Goal: Share content: Share content

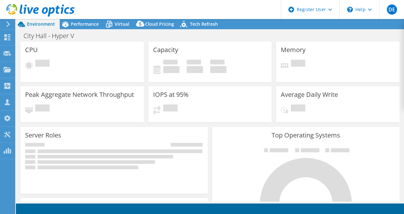
select select "USD"
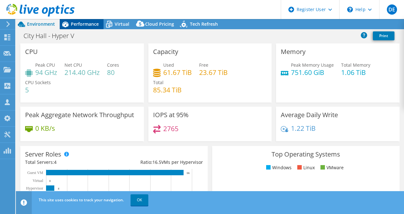
click at [88, 24] on span "Performance" at bounding box center [85, 24] width 28 height 6
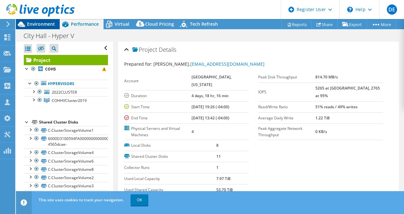
click at [48, 25] on span "Environment" at bounding box center [41, 24] width 28 height 6
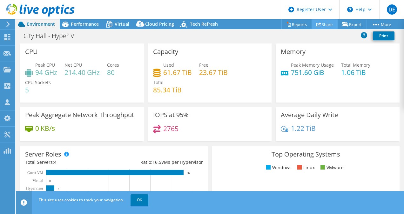
click at [318, 25] on icon at bounding box center [319, 24] width 5 height 5
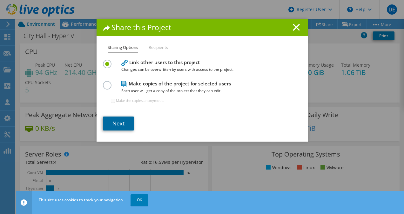
click at [121, 120] on link "Next" at bounding box center [118, 124] width 31 height 14
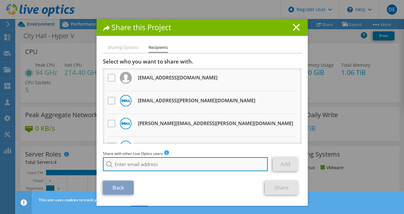
click at [166, 162] on input "search" at bounding box center [185, 164] width 165 height 14
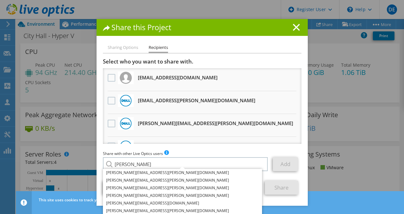
click at [264, 28] on h1 "Share this Project" at bounding box center [202, 27] width 199 height 7
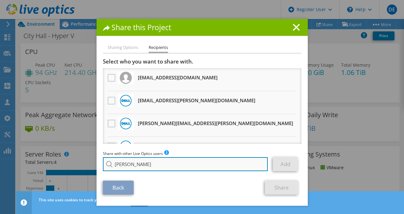
click at [161, 163] on input "valerie" at bounding box center [185, 164] width 165 height 14
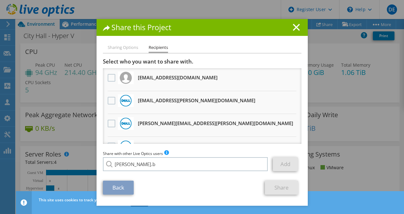
click at [248, 47] on ul "Sharing Options Recipients" at bounding box center [202, 48] width 199 height 9
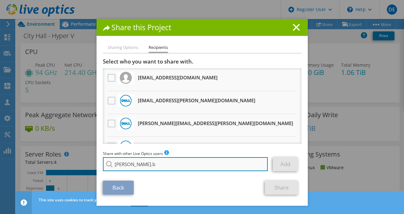
click at [167, 161] on input "valerie.b" at bounding box center [185, 164] width 165 height 14
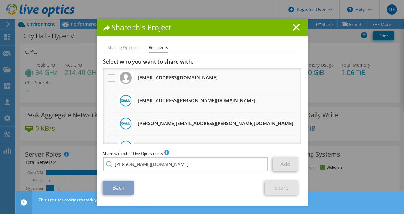
click at [147, 173] on li "[PERSON_NAME][EMAIL_ADDRESS][PERSON_NAME][DOMAIN_NAME]" at bounding box center [167, 169] width 129 height 8
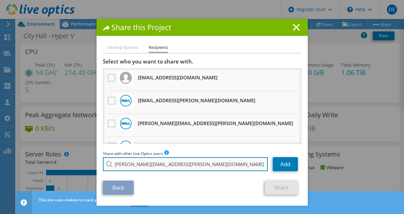
click at [176, 162] on input "[PERSON_NAME][EMAIL_ADDRESS][PERSON_NAME][DOMAIN_NAME]" at bounding box center [185, 164] width 165 height 14
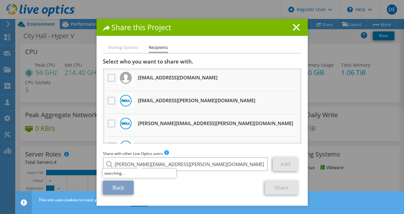
click at [281, 160] on link "Add" at bounding box center [285, 164] width 25 height 14
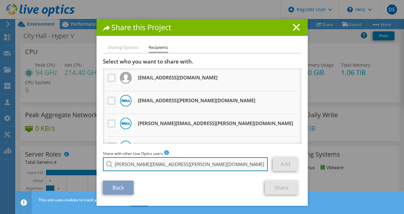
click at [207, 165] on input "[PERSON_NAME][EMAIL_ADDRESS][PERSON_NAME][DOMAIN_NAME]" at bounding box center [185, 164] width 165 height 14
type input "[PERSON_NAME][EMAIL_ADDRESS][PERSON_NAME][DOMAIN_NAME]"
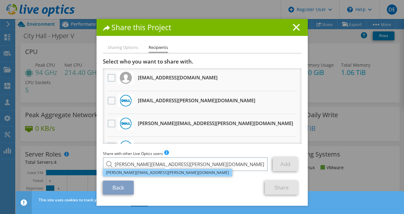
click at [162, 173] on li "[PERSON_NAME][EMAIL_ADDRESS][PERSON_NAME][DOMAIN_NAME]" at bounding box center [167, 173] width 129 height 8
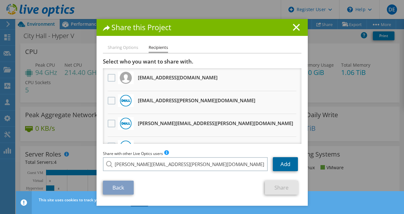
click at [284, 159] on link "Add" at bounding box center [285, 164] width 25 height 14
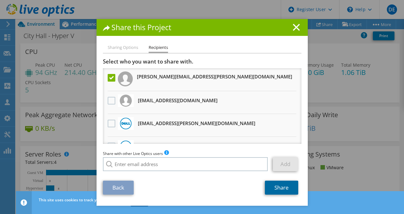
click at [280, 188] on link "Share" at bounding box center [281, 188] width 33 height 14
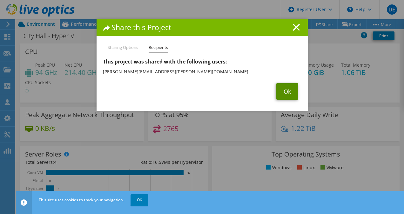
click at [286, 91] on link "Ok" at bounding box center [288, 91] width 22 height 17
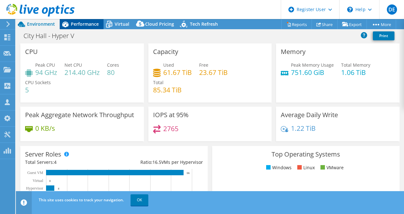
click at [69, 25] on icon at bounding box center [65, 24] width 11 height 11
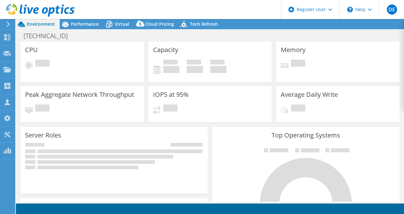
select select "USD"
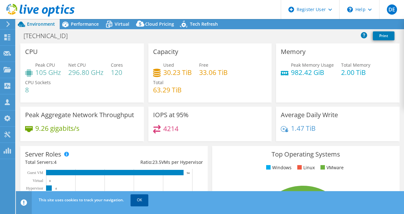
click at [134, 199] on link "OK" at bounding box center [140, 200] width 18 height 11
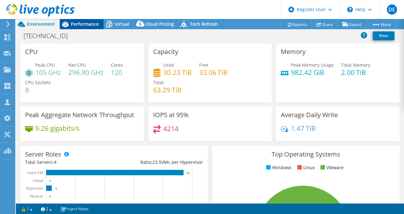
click at [76, 25] on span "Performance" at bounding box center [85, 24] width 28 height 6
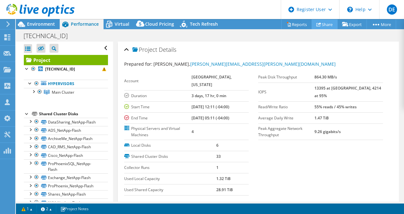
click at [320, 25] on link "Share" at bounding box center [325, 24] width 26 height 10
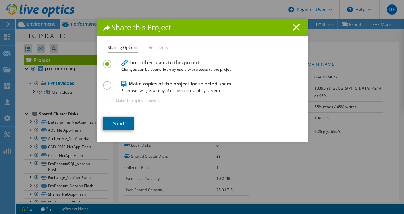
click at [115, 122] on link "Next" at bounding box center [118, 124] width 31 height 14
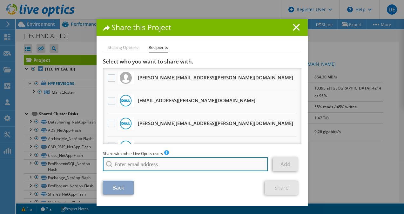
click at [146, 167] on input "search" at bounding box center [185, 164] width 165 height 14
paste input "[PERSON_NAME][EMAIL_ADDRESS][PERSON_NAME][DOMAIN_NAME]"
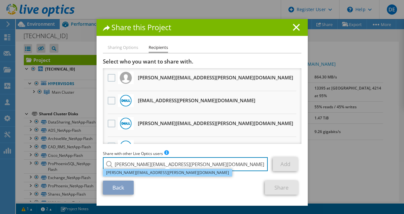
type input "[PERSON_NAME][EMAIL_ADDRESS][PERSON_NAME][DOMAIN_NAME]"
click at [139, 175] on li "[PERSON_NAME][EMAIL_ADDRESS][PERSON_NAME][DOMAIN_NAME]" at bounding box center [167, 173] width 129 height 8
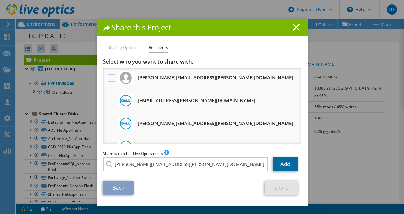
click at [285, 160] on link "Add" at bounding box center [285, 164] width 25 height 14
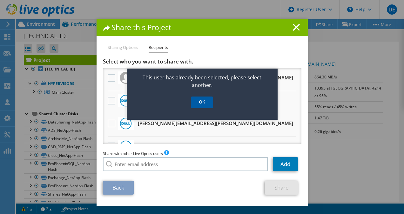
drag, startPoint x: 190, startPoint y: 100, endPoint x: 197, endPoint y: 102, distance: 7.6
click at [190, 100] on ul "OK" at bounding box center [202, 103] width 151 height 12
click at [199, 104] on link "OK" at bounding box center [202, 103] width 22 height 12
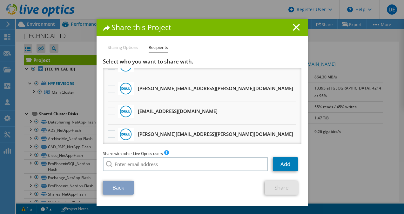
scroll to position [95, 0]
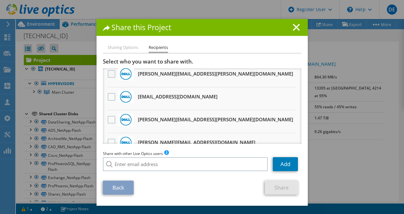
click at [108, 75] on label at bounding box center [112, 74] width 9 height 8
click at [0, 0] on input "checkbox" at bounding box center [0, 0] width 0 height 0
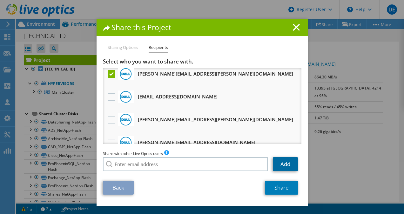
click at [282, 165] on link "Add" at bounding box center [285, 164] width 25 height 14
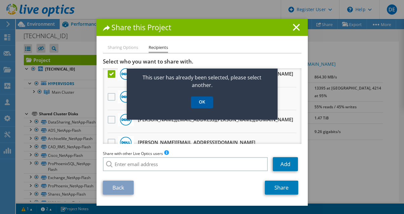
drag, startPoint x: 203, startPoint y: 106, endPoint x: 240, endPoint y: 128, distance: 42.2
click at [203, 106] on link "OK" at bounding box center [202, 103] width 22 height 12
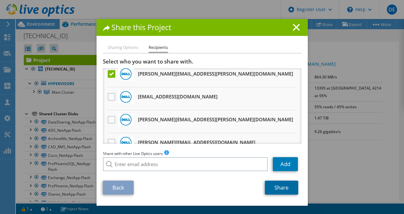
click at [285, 186] on link "Share" at bounding box center [281, 188] width 33 height 14
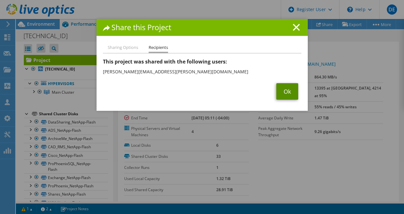
click at [285, 90] on link "Ok" at bounding box center [288, 91] width 22 height 17
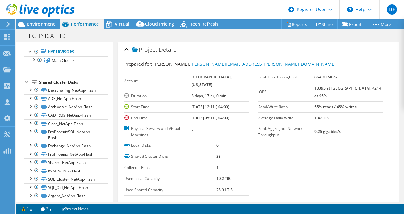
scroll to position [0, 0]
